Goal: Task Accomplishment & Management: Manage account settings

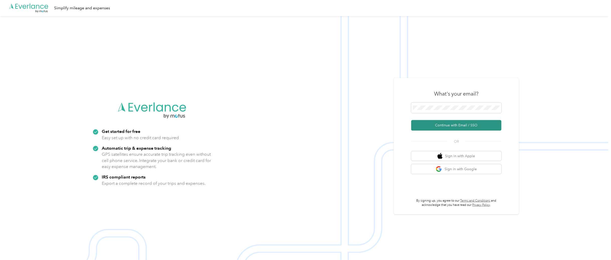
click at [444, 126] on button "Continue with Email / SSO" at bounding box center [456, 125] width 90 height 11
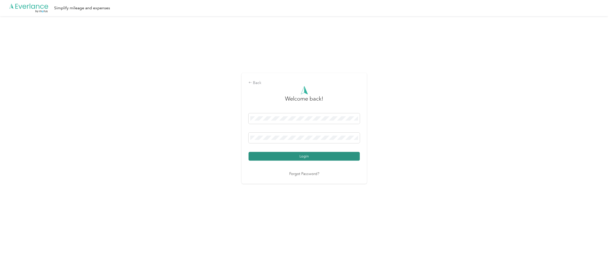
click at [302, 158] on button "Login" at bounding box center [304, 156] width 111 height 9
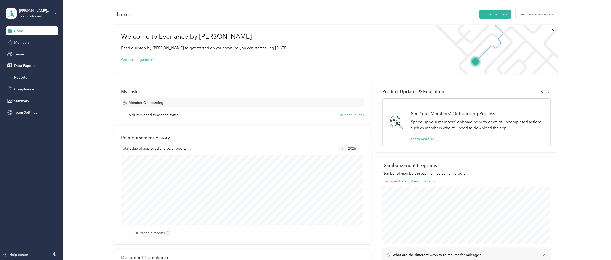
click at [26, 41] on span "Members" at bounding box center [21, 42] width 15 height 5
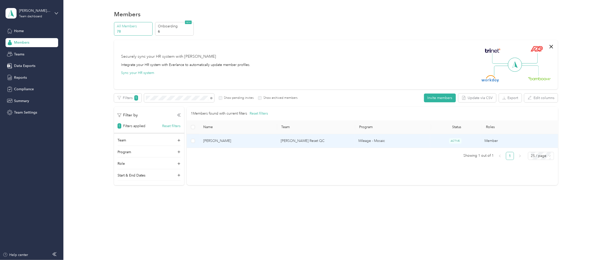
click at [220, 141] on span "[PERSON_NAME]" at bounding box center [238, 141] width 70 height 6
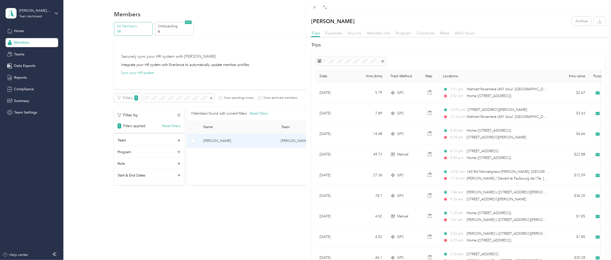
click at [357, 34] on span "Reports" at bounding box center [355, 33] width 14 height 5
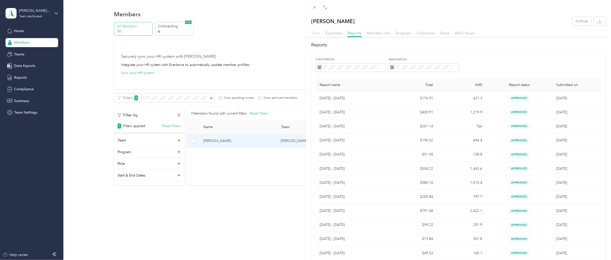
click at [318, 32] on span "Trips" at bounding box center [315, 33] width 9 height 5
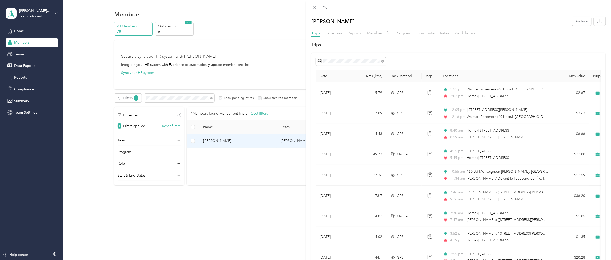
click at [358, 31] on span "Reports" at bounding box center [355, 33] width 14 height 5
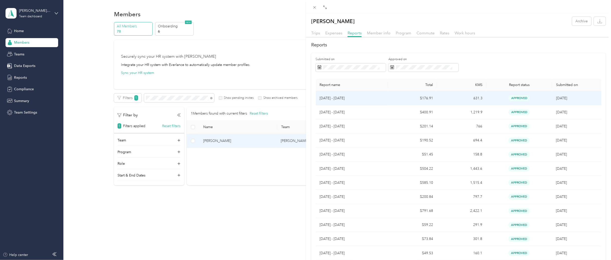
click at [343, 99] on p "[DATE] - [DATE]" at bounding box center [352, 98] width 64 height 6
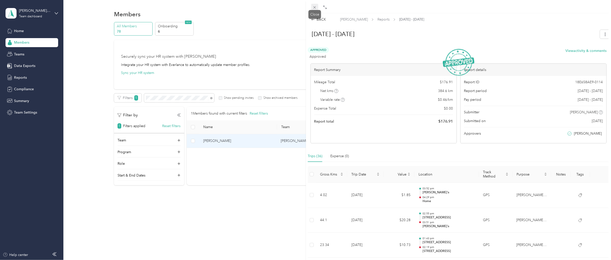
click at [314, 9] on icon at bounding box center [315, 7] width 4 height 4
